Goal: Task Accomplishment & Management: Complete application form

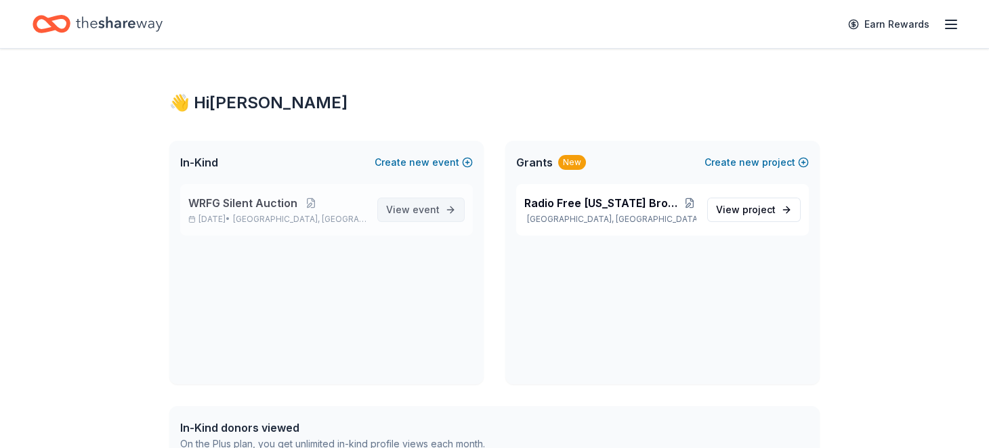
drag, startPoint x: 0, startPoint y: 0, endPoint x: 392, endPoint y: 251, distance: 465.4
click at [392, 218] on span "View event" at bounding box center [413, 210] width 54 height 16
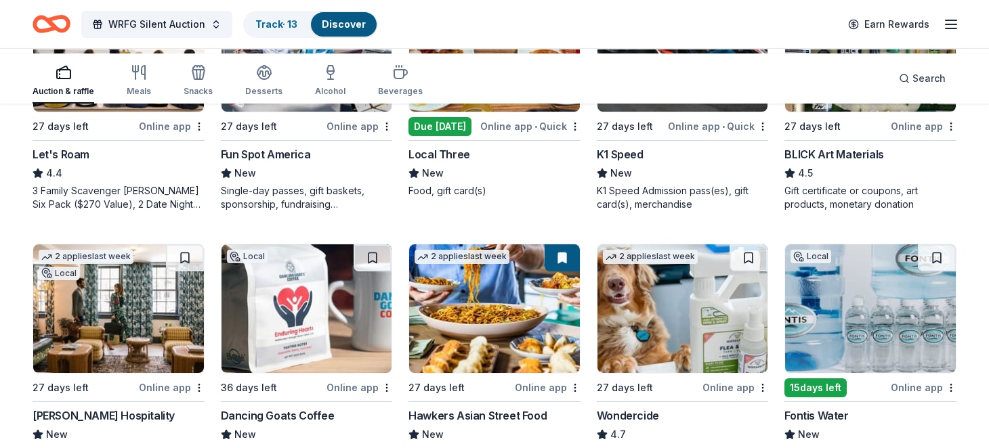
scroll to position [948, 0]
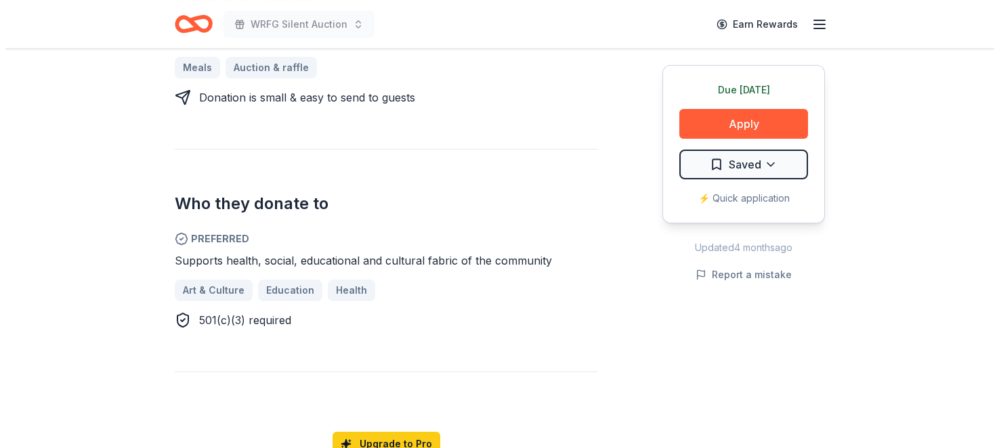
scroll to position [474, 0]
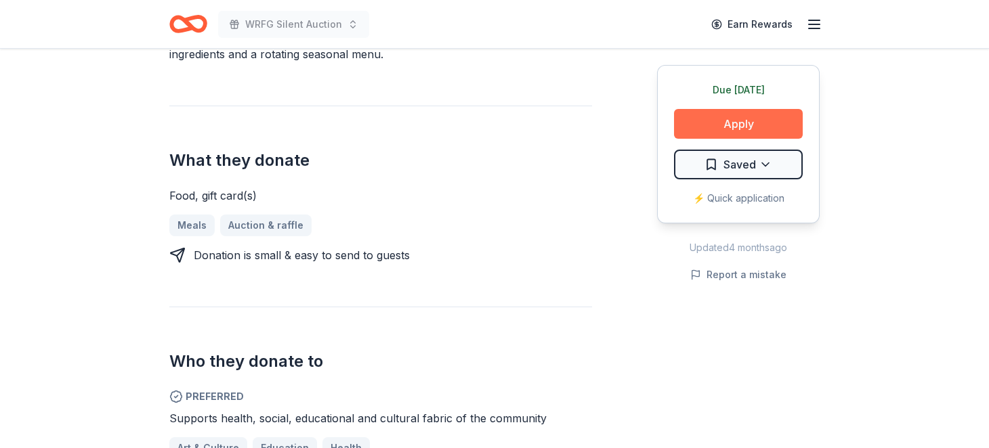
click at [684, 139] on button "Apply" at bounding box center [738, 124] width 129 height 30
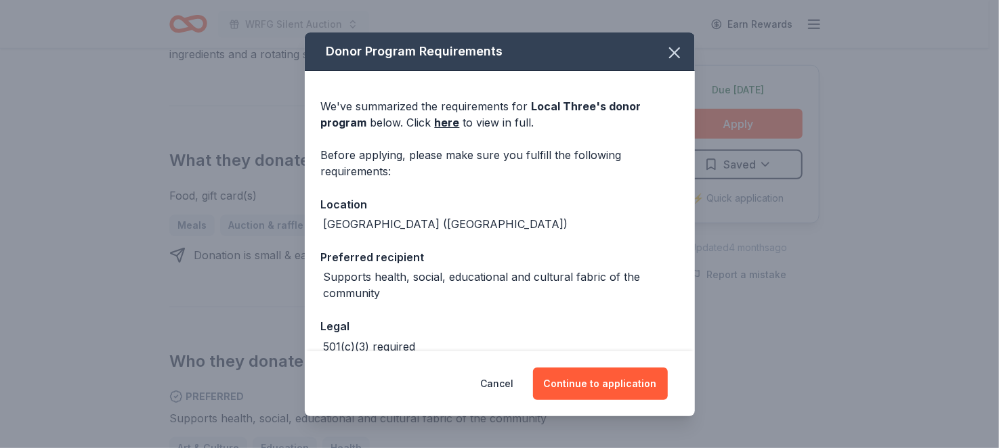
drag, startPoint x: 624, startPoint y: 370, endPoint x: 494, endPoint y: 269, distance: 164.6
click at [486, 272] on div "Donor Program Requirements We've summarized the requirements for Local Three 's…" at bounding box center [500, 225] width 390 height 384
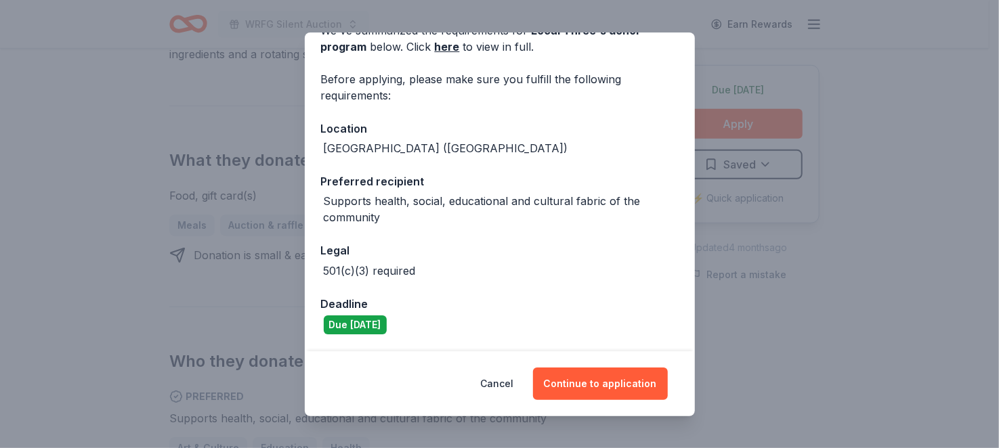
scroll to position [195, 0]
click at [629, 379] on button "Continue to application" at bounding box center [600, 384] width 135 height 33
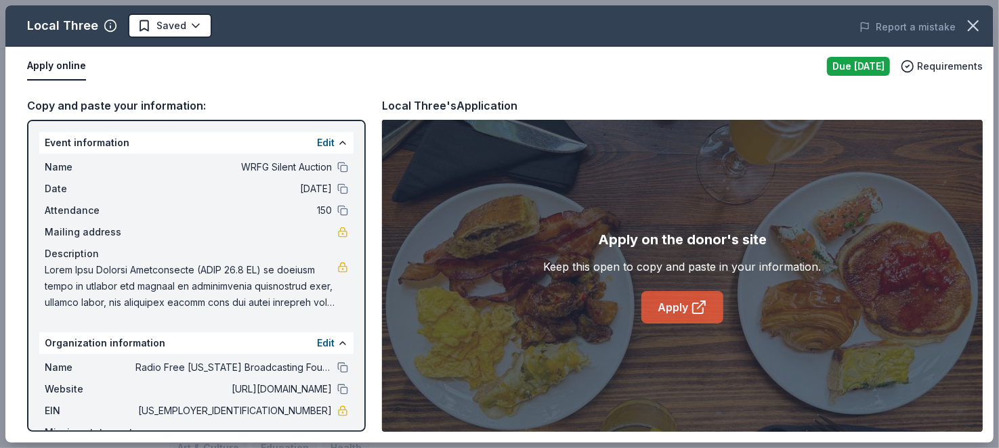
click at [681, 322] on link "Apply" at bounding box center [682, 307] width 82 height 33
